Goal: Task Accomplishment & Management: Use online tool/utility

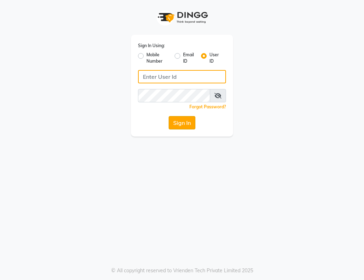
type input "stylokerla"
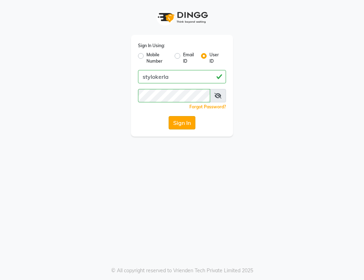
click at [181, 122] on button "Sign In" at bounding box center [182, 122] width 27 height 13
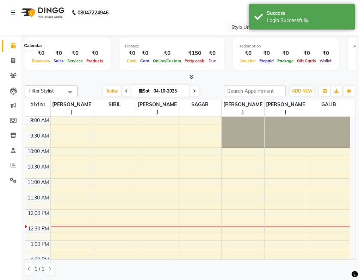
click at [12, 48] on span at bounding box center [13, 46] width 12 height 8
select select "en"
click at [16, 63] on span at bounding box center [13, 61] width 12 height 8
select select "service"
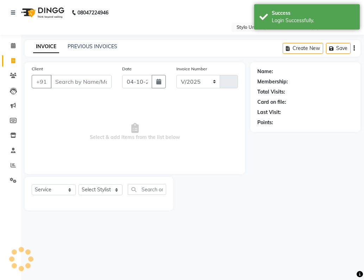
select select "6054"
type input "1635"
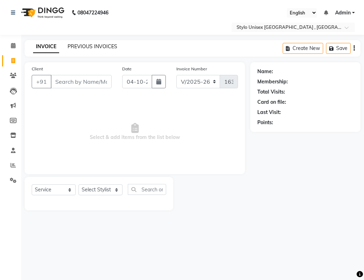
click at [83, 45] on link "PREVIOUS INVOICES" at bounding box center [93, 46] width 50 height 6
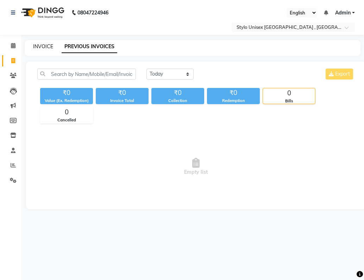
click at [44, 45] on link "INVOICE" at bounding box center [43, 46] width 20 height 6
select select "service"
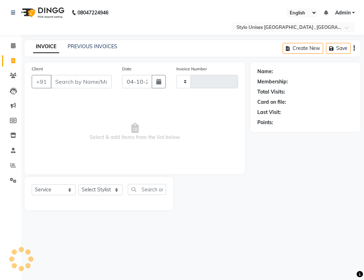
type input "1635"
select select "6054"
click at [86, 82] on input "Client" at bounding box center [81, 81] width 61 height 13
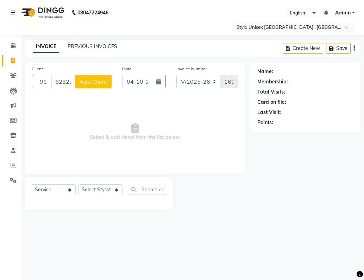
type input "6282767274"
click at [107, 82] on span "Add Client" at bounding box center [94, 81] width 28 height 7
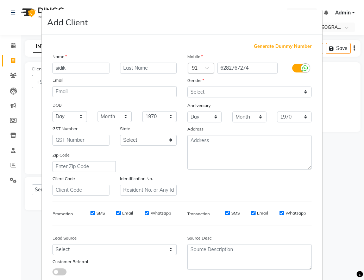
type input "sidik"
click at [200, 92] on select "Select [DEMOGRAPHIC_DATA] [DEMOGRAPHIC_DATA] Other Prefer Not To Say" at bounding box center [249, 92] width 124 height 11
select select "[DEMOGRAPHIC_DATA]"
click at [187, 87] on select "Select [DEMOGRAPHIC_DATA] [DEMOGRAPHIC_DATA] Other Prefer Not To Say" at bounding box center [249, 92] width 124 height 11
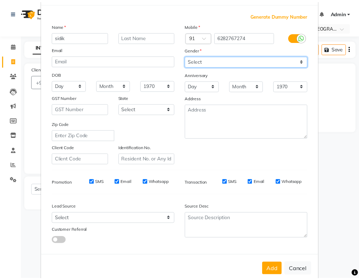
scroll to position [45, 0]
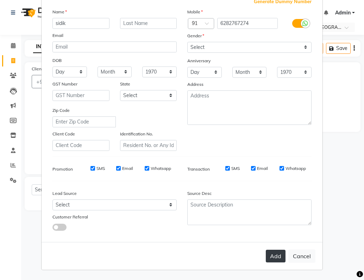
click at [269, 257] on button "Add" at bounding box center [276, 256] width 20 height 13
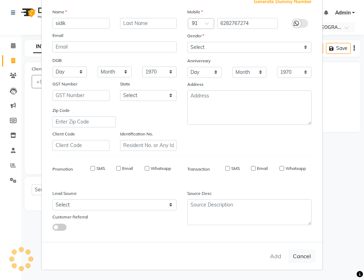
select select
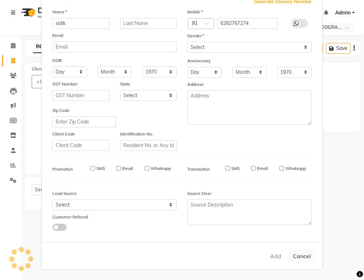
select select
checkbox input "false"
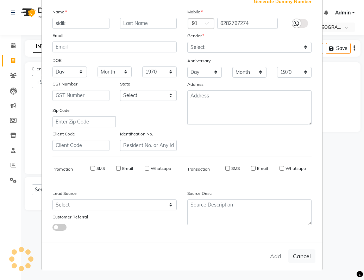
checkbox input "false"
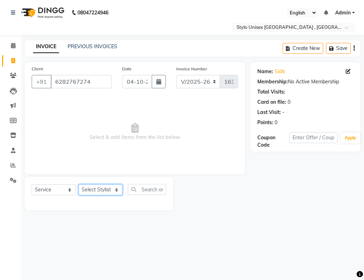
click at [94, 190] on select "Select Stylist [PERSON_NAME] [PERSON_NAME] [PERSON_NAME] [PERSON_NAME]" at bounding box center [101, 190] width 44 height 11
select select "91108"
click at [79, 185] on select "Select Stylist [PERSON_NAME] [PERSON_NAME] [PERSON_NAME] [PERSON_NAME]" at bounding box center [101, 190] width 44 height 11
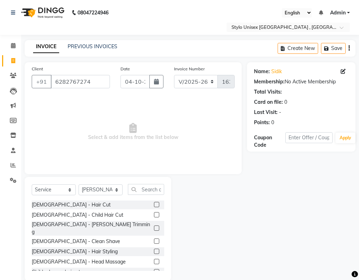
click at [154, 226] on label at bounding box center [156, 228] width 5 height 5
click at [154, 226] on input "checkbox" at bounding box center [156, 228] width 5 height 5
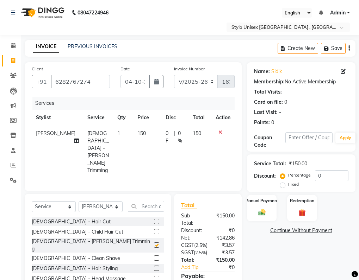
checkbox input "false"
click at [169, 137] on div "0 F | 0 %" at bounding box center [174, 137] width 19 height 15
select select "91108"
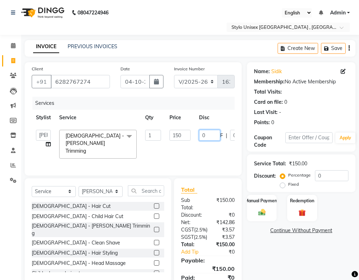
click at [206, 134] on input "0" at bounding box center [209, 135] width 21 height 11
type input "50"
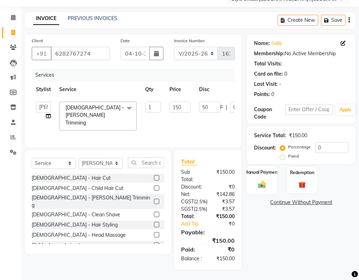
click at [256, 180] on img at bounding box center [262, 184] width 12 height 9
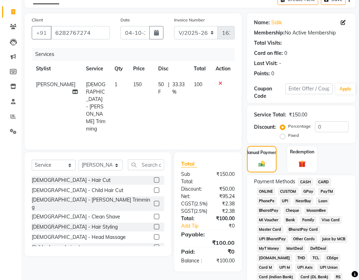
click at [306, 182] on span "CASH" at bounding box center [305, 182] width 15 height 8
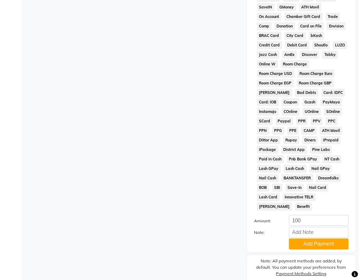
scroll to position [387, 0]
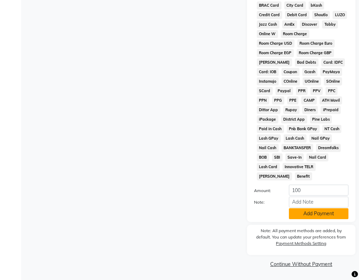
click at [314, 216] on button "Add Payment" at bounding box center [319, 213] width 60 height 11
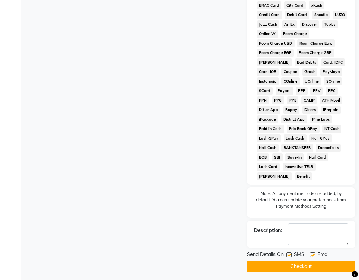
scroll to position [390, 0]
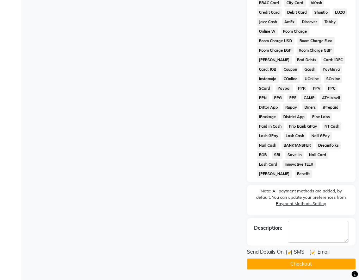
click at [329, 260] on button "Checkout" at bounding box center [301, 264] width 108 height 11
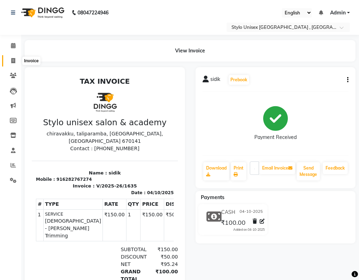
click at [10, 62] on span at bounding box center [13, 61] width 12 height 8
select select "6054"
select select "service"
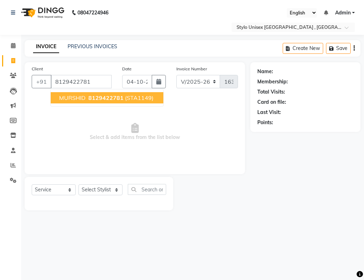
type input "8129422781"
click at [79, 101] on span "MURSHID" at bounding box center [72, 97] width 26 height 7
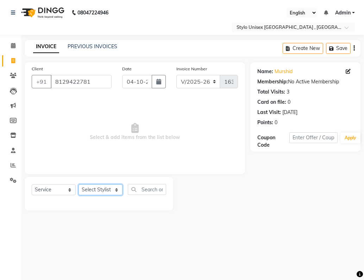
click at [104, 192] on select "Select Stylist [PERSON_NAME] [PERSON_NAME] [PERSON_NAME] [PERSON_NAME]" at bounding box center [101, 190] width 44 height 11
select select "85192"
click at [79, 185] on select "Select Stylist [PERSON_NAME] [PERSON_NAME] [PERSON_NAME] [PERSON_NAME]" at bounding box center [101, 190] width 44 height 11
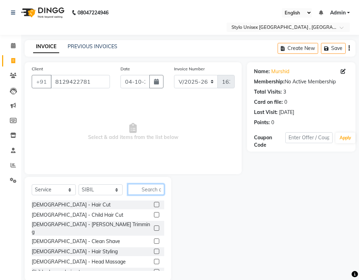
click at [144, 190] on input "text" at bounding box center [146, 189] width 36 height 11
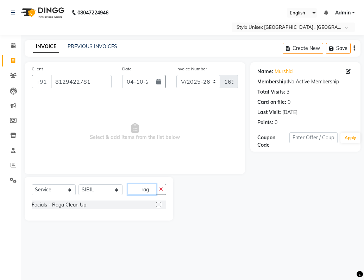
type input "rag"
click at [161, 207] on label at bounding box center [158, 204] width 5 height 5
click at [161, 207] on input "checkbox" at bounding box center [158, 205] width 5 height 5
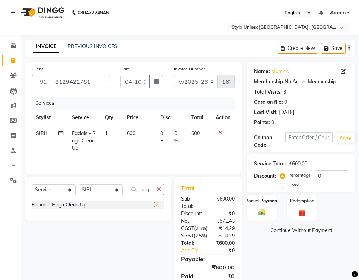
checkbox input "false"
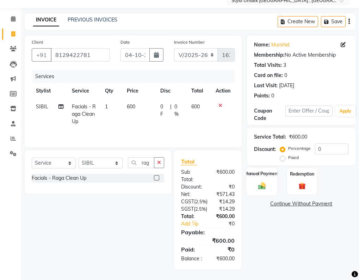
click at [261, 182] on img at bounding box center [262, 186] width 12 height 9
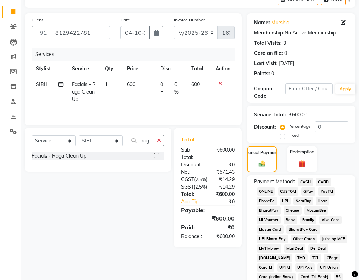
click at [305, 183] on span "CASH" at bounding box center [305, 182] width 15 height 8
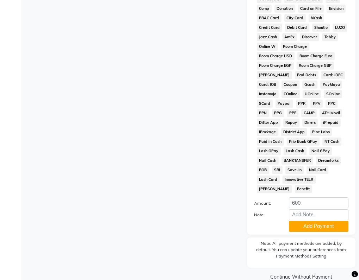
scroll to position [387, 0]
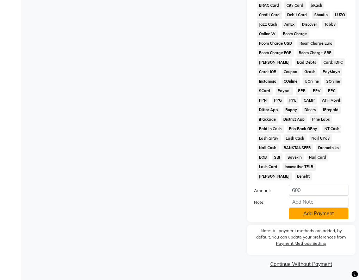
click at [325, 214] on button "Add Payment" at bounding box center [319, 213] width 60 height 11
click at [325, 225] on div "Note: All payment methods are added, by default. You can update your preference…" at bounding box center [301, 240] width 108 height 30
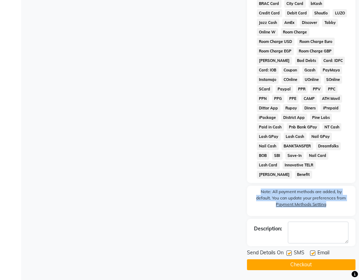
scroll to position [390, 0]
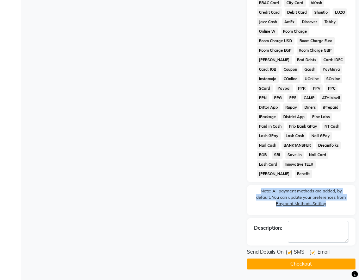
click at [293, 259] on button "Checkout" at bounding box center [301, 264] width 108 height 11
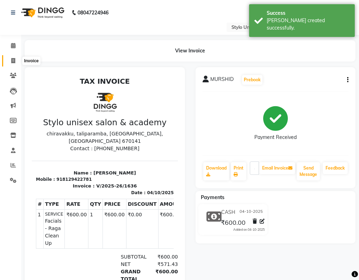
click at [14, 60] on icon at bounding box center [13, 60] width 4 height 5
select select "service"
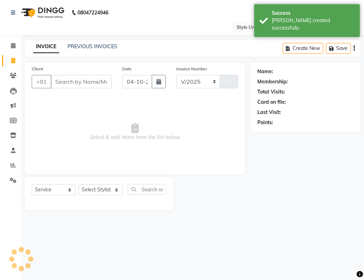
select select "6054"
type input "1637"
click at [76, 47] on link "PREVIOUS INVOICES" at bounding box center [93, 46] width 50 height 6
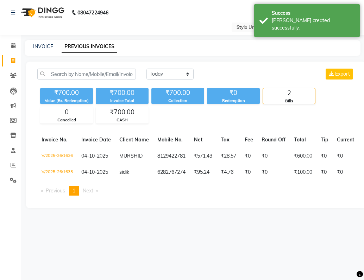
click at [45, 50] on div "INVOICE" at bounding box center [43, 46] width 20 height 7
click at [46, 46] on link "INVOICE" at bounding box center [43, 46] width 20 height 6
select select "service"
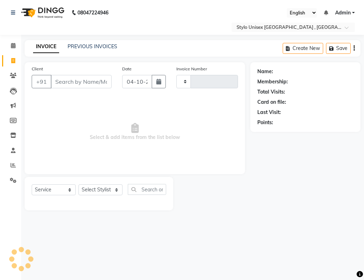
type input "1637"
select select "6054"
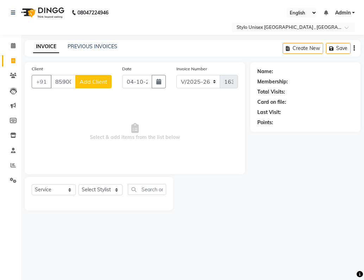
type input "8590096181"
click at [91, 88] on div "Client [PHONE_NUMBER] Add Client" at bounding box center [71, 79] width 90 height 29
click at [92, 84] on span "Add Client" at bounding box center [94, 81] width 28 height 7
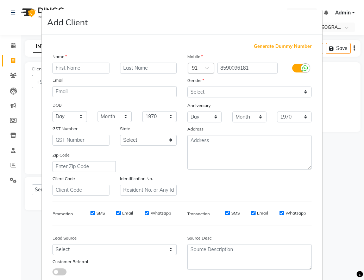
click at [89, 70] on input "text" at bounding box center [80, 68] width 57 height 11
type input "sneha"
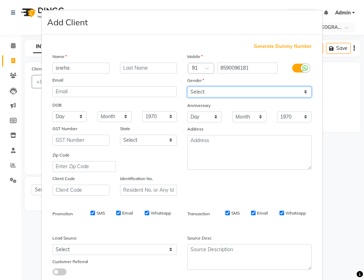
click at [195, 92] on select "Select [DEMOGRAPHIC_DATA] [DEMOGRAPHIC_DATA] Other Prefer Not To Say" at bounding box center [249, 92] width 124 height 11
select select "[DEMOGRAPHIC_DATA]"
click at [187, 87] on select "Select [DEMOGRAPHIC_DATA] [DEMOGRAPHIC_DATA] Other Prefer Not To Say" at bounding box center [249, 92] width 124 height 11
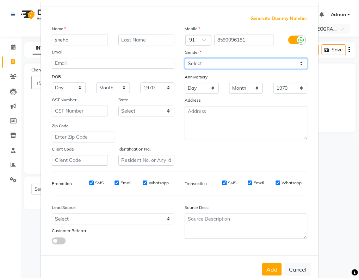
scroll to position [45, 0]
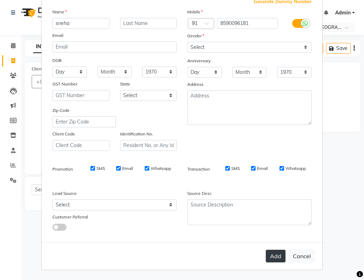
click at [281, 258] on button "Add" at bounding box center [276, 256] width 20 height 13
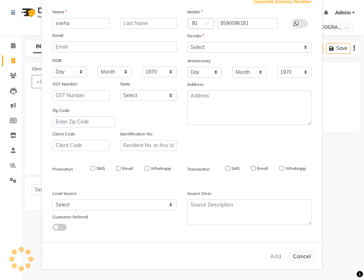
select select
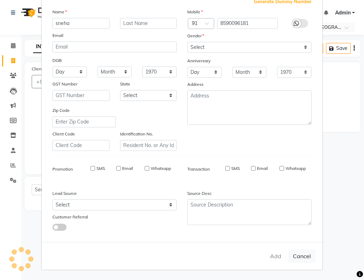
select select
checkbox input "false"
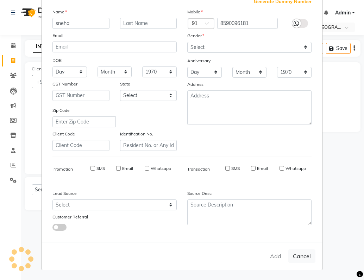
checkbox input "false"
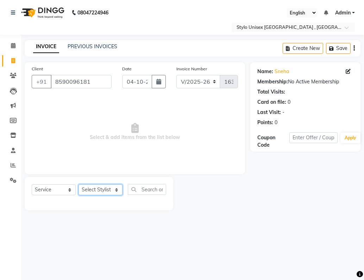
click at [95, 190] on select "Select Stylist [PERSON_NAME] [PERSON_NAME] [PERSON_NAME] [PERSON_NAME]" at bounding box center [101, 190] width 44 height 11
select select "43624"
click at [79, 185] on select "Select Stylist [PERSON_NAME] [PERSON_NAME] [PERSON_NAME] [PERSON_NAME]" at bounding box center [101, 190] width 44 height 11
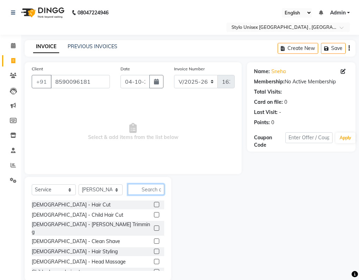
click at [137, 189] on input "text" at bounding box center [146, 189] width 36 height 11
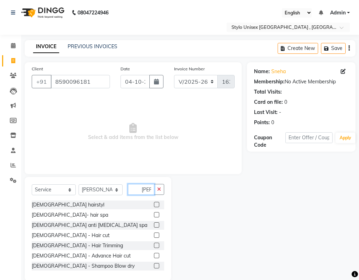
scroll to position [0, 0]
type input "ladi"
click at [154, 235] on label at bounding box center [156, 235] width 5 height 5
click at [154, 235] on input "checkbox" at bounding box center [156, 235] width 5 height 5
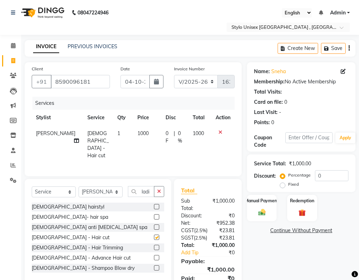
checkbox input "false"
click at [109, 191] on select "Select Stylist [PERSON_NAME] [PERSON_NAME] [PERSON_NAME] [PERSON_NAME]" at bounding box center [101, 192] width 44 height 11
select select "91108"
click at [79, 187] on select "Select Stylist [PERSON_NAME] [PERSON_NAME] [PERSON_NAME] [PERSON_NAME]" at bounding box center [101, 192] width 44 height 11
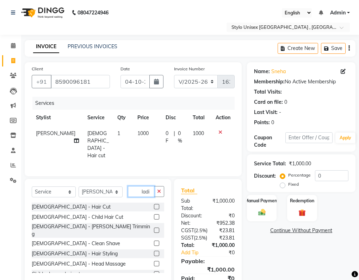
click at [151, 189] on input "ladi" at bounding box center [141, 191] width 26 height 11
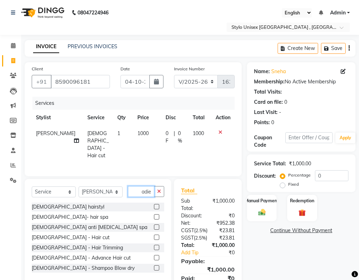
type input "ladie"
click at [154, 235] on label at bounding box center [156, 237] width 5 height 5
click at [154, 236] on input "checkbox" at bounding box center [156, 238] width 5 height 5
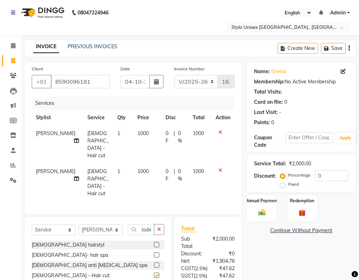
checkbox input "false"
click at [113, 225] on select "Select Stylist [PERSON_NAME] [PERSON_NAME] [PERSON_NAME] [PERSON_NAME]" at bounding box center [101, 230] width 44 height 11
select select "85192"
click at [79, 225] on select "Select Stylist [PERSON_NAME] [PERSON_NAME] [PERSON_NAME] [PERSON_NAME]" at bounding box center [101, 230] width 44 height 11
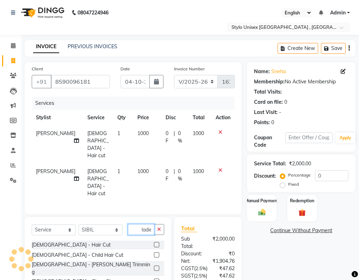
click at [150, 224] on input "ladie" at bounding box center [141, 229] width 26 height 11
click at [146, 224] on input "e" at bounding box center [141, 229] width 26 height 11
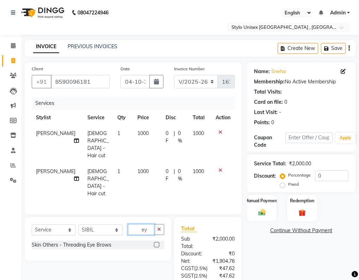
type input "ey"
click at [155, 242] on label at bounding box center [156, 244] width 5 height 5
click at [155, 243] on input "checkbox" at bounding box center [156, 245] width 5 height 5
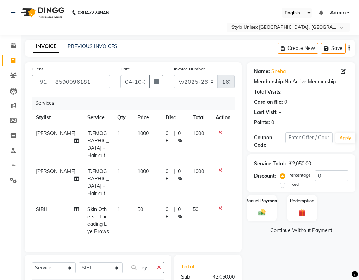
checkbox input "false"
click at [166, 168] on span "0 F" at bounding box center [167, 175] width 5 height 15
select select "91108"
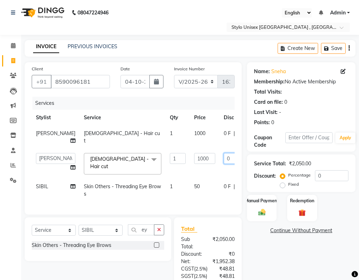
click at [224, 153] on input "0" at bounding box center [234, 158] width 21 height 11
type input "200"
click at [211, 136] on tr "Ali [DEMOGRAPHIC_DATA] - Hair cut 1 1000 0 F | 0 % 1000" at bounding box center [180, 137] width 296 height 23
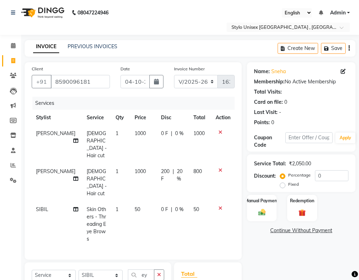
click at [178, 134] on span "0 %" at bounding box center [179, 133] width 8 height 7
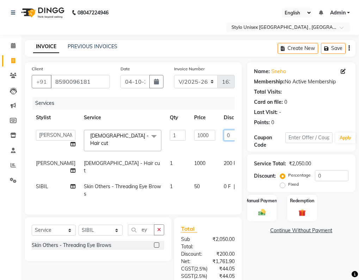
click at [224, 134] on input "0" at bounding box center [234, 135] width 21 height 11
type input "200"
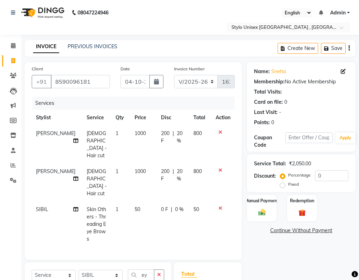
click at [187, 202] on tr "SIBIL Skin Others - Threading Eye Brows 1 50 0 F | 0 % 50" at bounding box center [133, 224] width 203 height 45
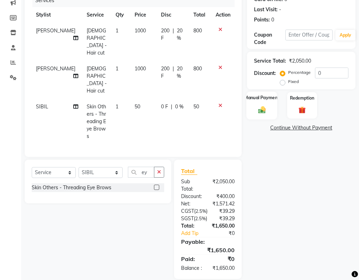
click at [254, 109] on div "Manual Payment" at bounding box center [261, 106] width 31 height 28
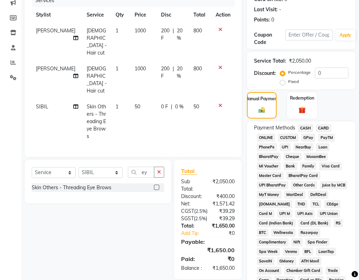
click at [271, 138] on span "ONLINE" at bounding box center [266, 138] width 18 height 8
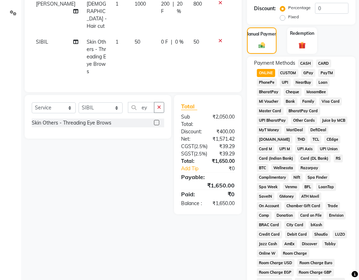
scroll to position [387, 0]
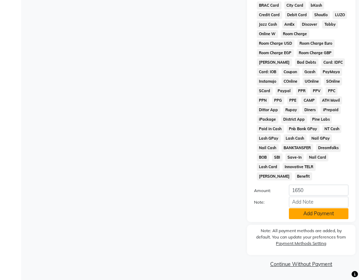
click at [329, 216] on button "Add Payment" at bounding box center [319, 213] width 60 height 11
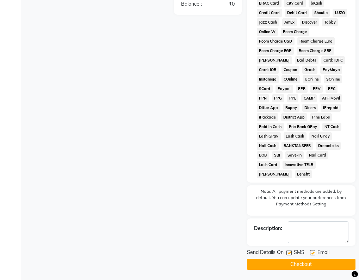
scroll to position [390, 0]
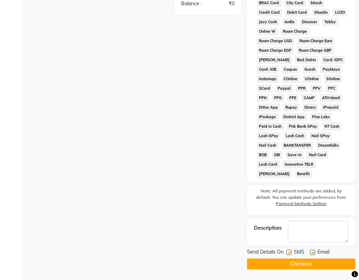
click at [305, 262] on button "Checkout" at bounding box center [301, 264] width 108 height 11
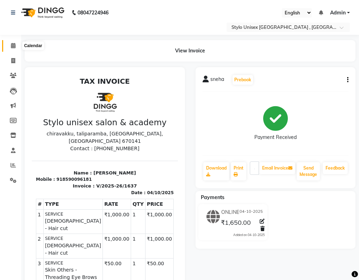
click at [14, 45] on icon at bounding box center [13, 45] width 5 height 5
